Goal: Task Accomplishment & Management: Complete application form

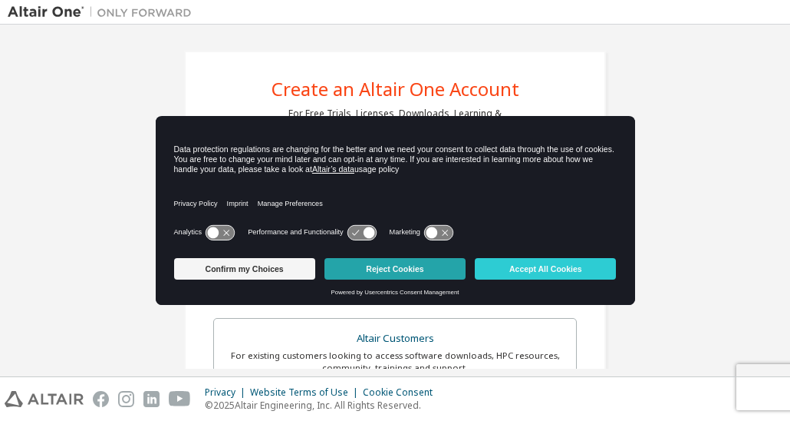
click at [388, 260] on button "Reject Cookies" at bounding box center [395, 268] width 141 height 21
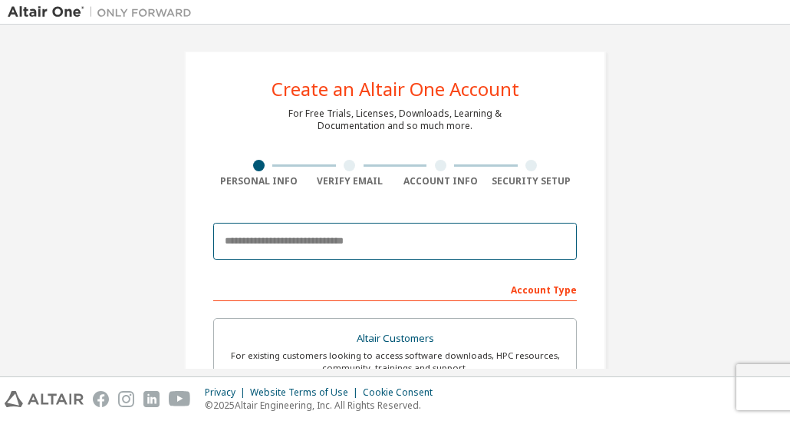
click at [396, 251] on input "email" at bounding box center [395, 241] width 364 height 37
type input "*"
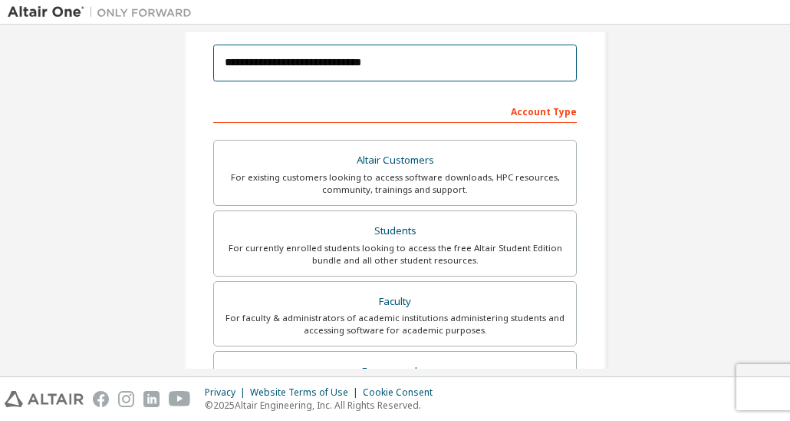
scroll to position [183, 0]
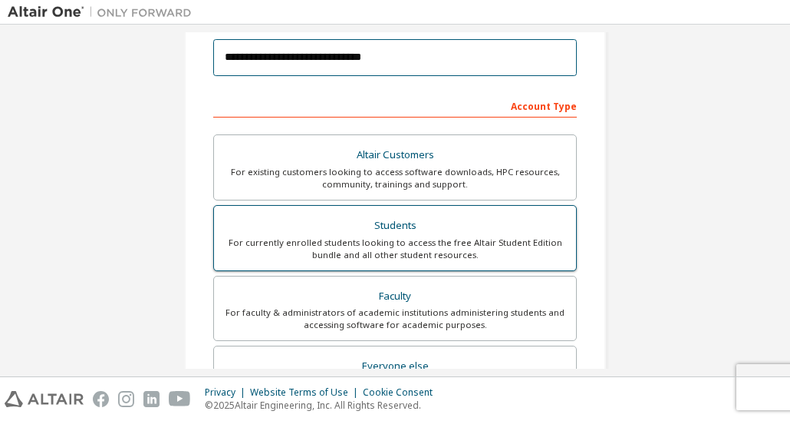
type input "**********"
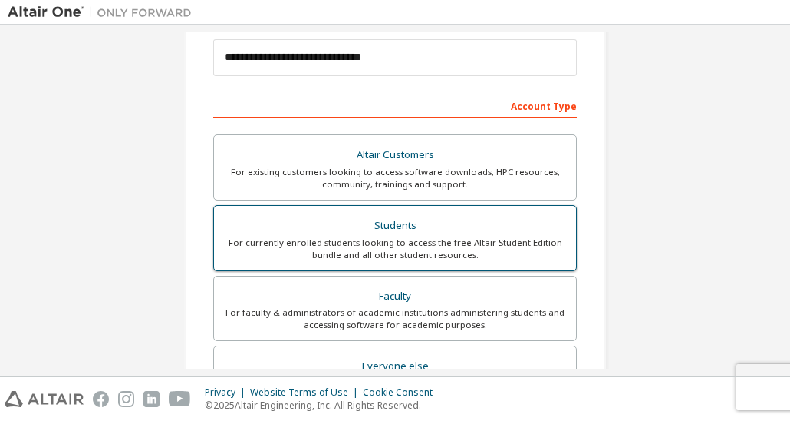
click at [394, 256] on div "For currently enrolled students looking to access the free Altair Student Editi…" at bounding box center [395, 248] width 344 height 25
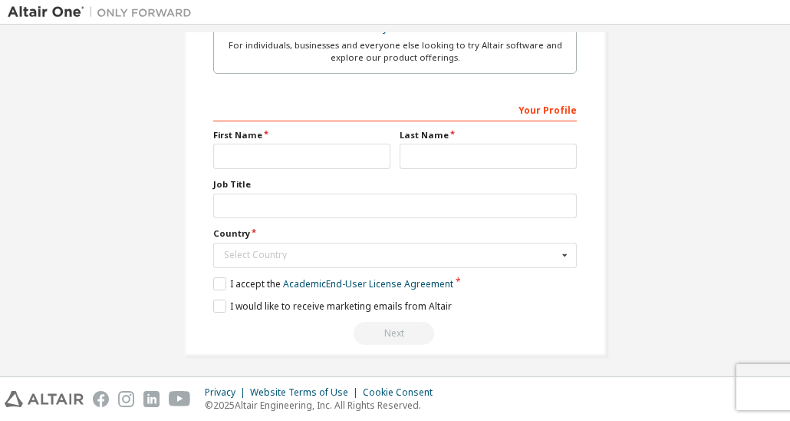
scroll to position [526, 0]
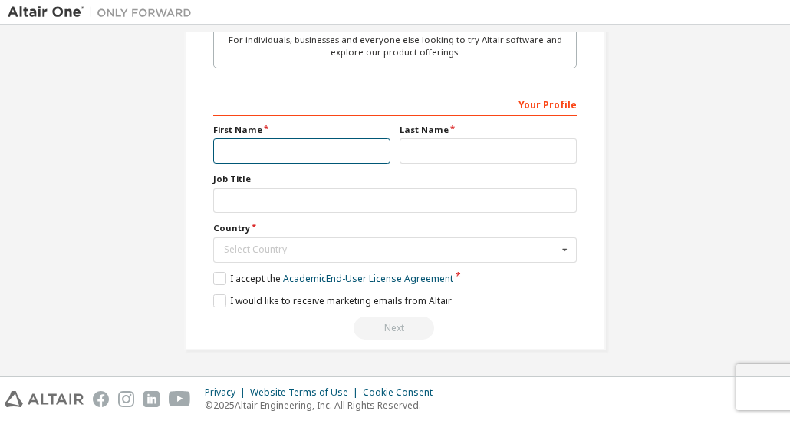
click at [337, 150] on input "text" at bounding box center [301, 150] width 177 height 25
type input "***"
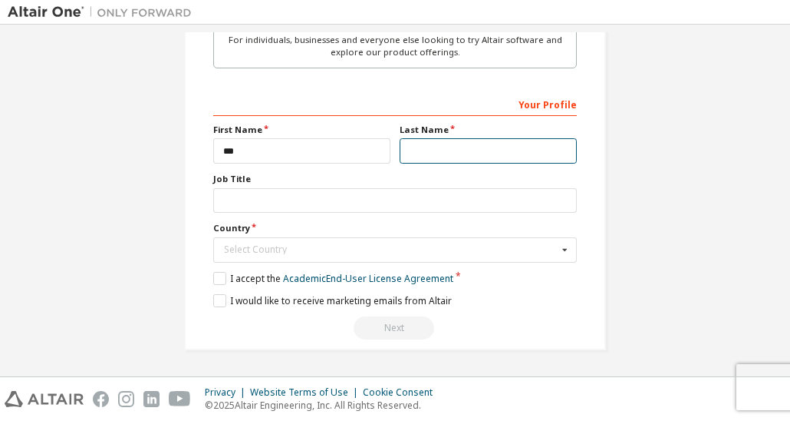
click at [427, 146] on input "text" at bounding box center [488, 150] width 177 height 25
type input "*"
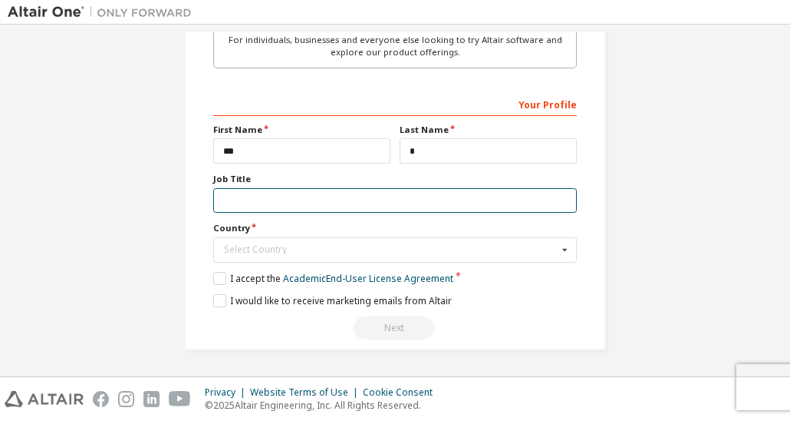
click at [365, 199] on input "text" at bounding box center [395, 200] width 364 height 25
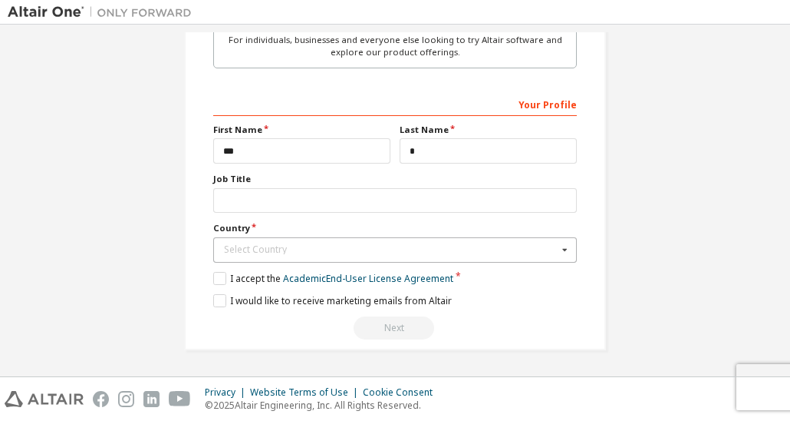
click at [355, 249] on div "Select Country" at bounding box center [391, 249] width 334 height 9
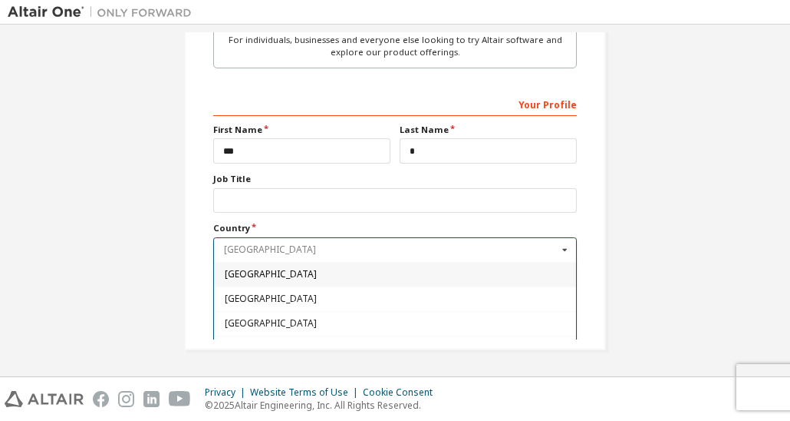
type input "*"
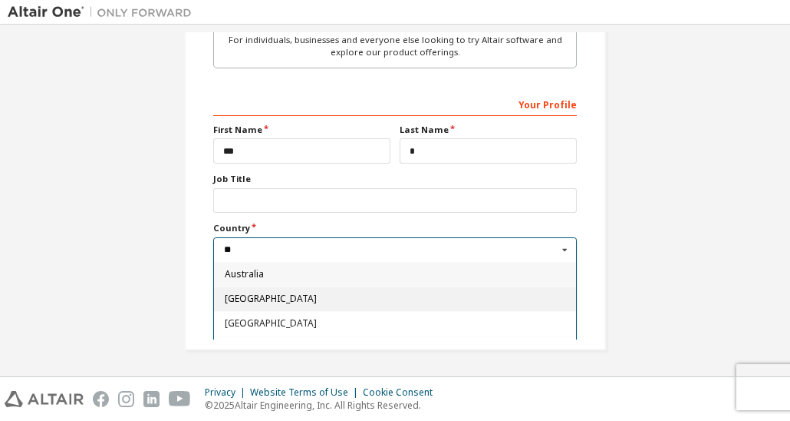
type input "**"
click at [351, 289] on div "[GEOGRAPHIC_DATA]" at bounding box center [395, 298] width 362 height 25
type input "***"
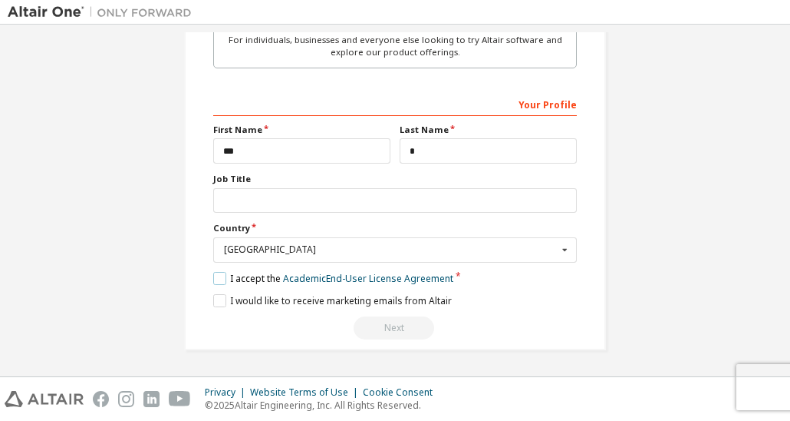
click at [213, 273] on label "I accept the Academic End-User License Agreement" at bounding box center [333, 278] width 240 height 13
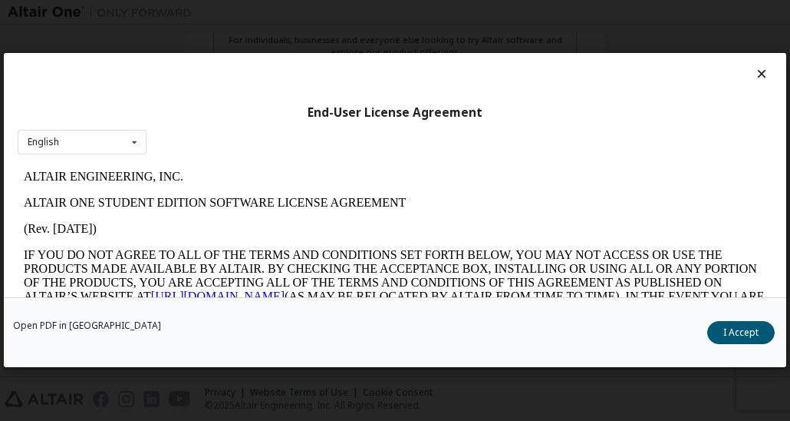
scroll to position [0, 0]
click at [741, 337] on button "I Accept" at bounding box center [741, 333] width 68 height 23
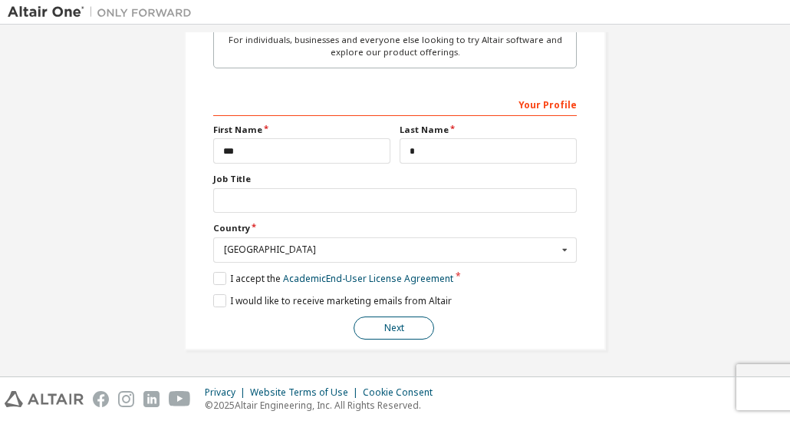
click at [398, 328] on button "Next" at bounding box center [394, 327] width 81 height 23
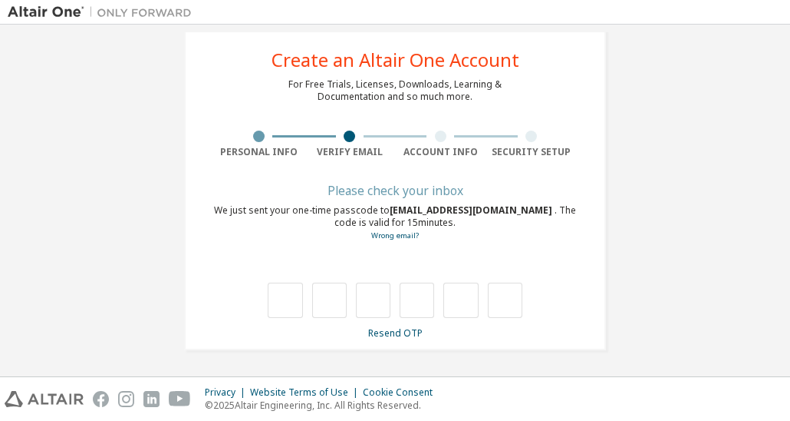
type input "*"
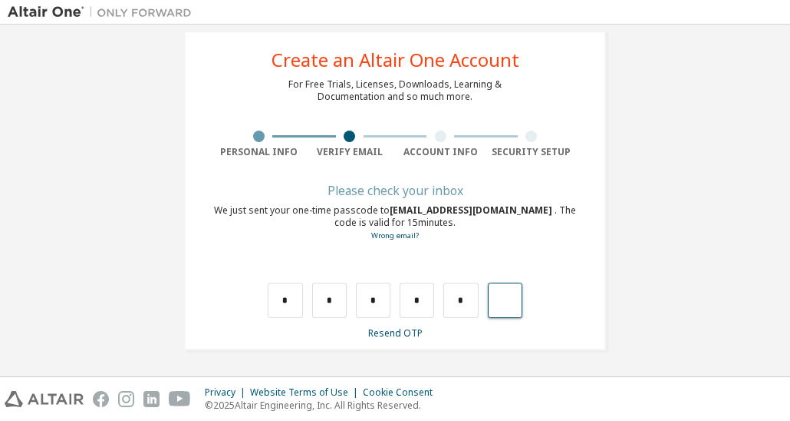
type input "*"
